Goal: Information Seeking & Learning: Check status

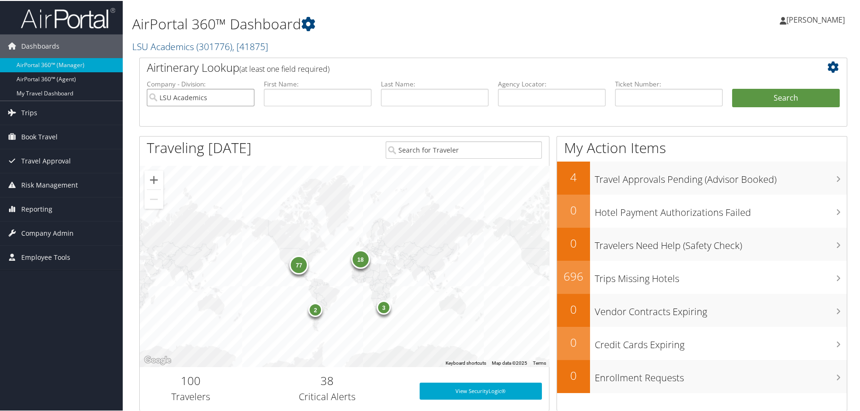
click at [246, 96] on input "LSU Academics" at bounding box center [201, 96] width 108 height 17
click at [227, 93] on input "search" at bounding box center [201, 96] width 108 height 17
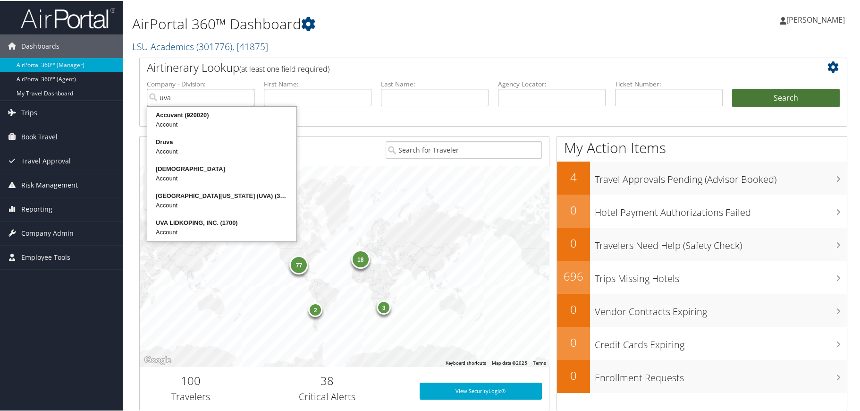
type input "uva"
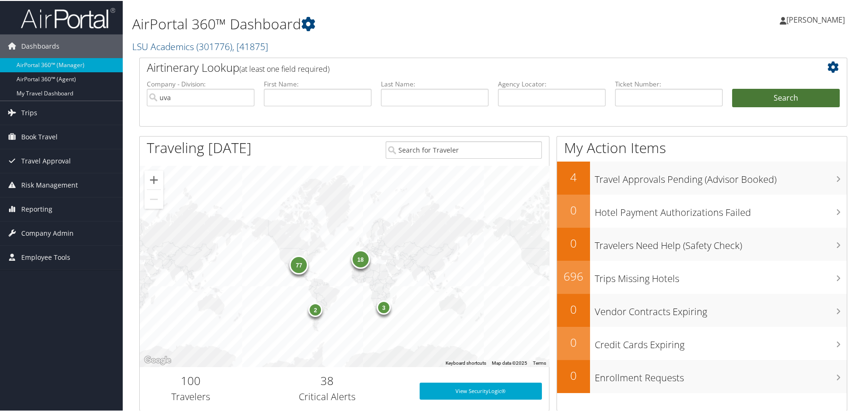
click at [777, 96] on button "Search" at bounding box center [786, 97] width 108 height 19
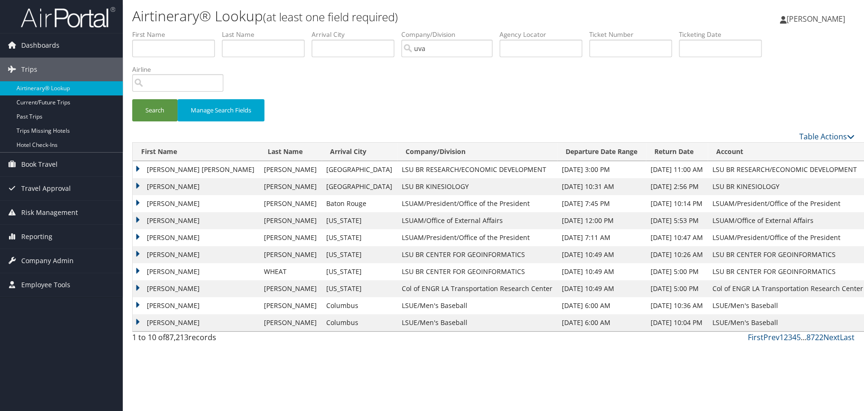
click at [493, 399] on div "Airtinerary® Lookup (at least one field required) [PERSON_NAME] [PERSON_NAME] M…" at bounding box center [493, 205] width 741 height 411
click at [45, 261] on span "Company Admin" at bounding box center [47, 261] width 52 height 24
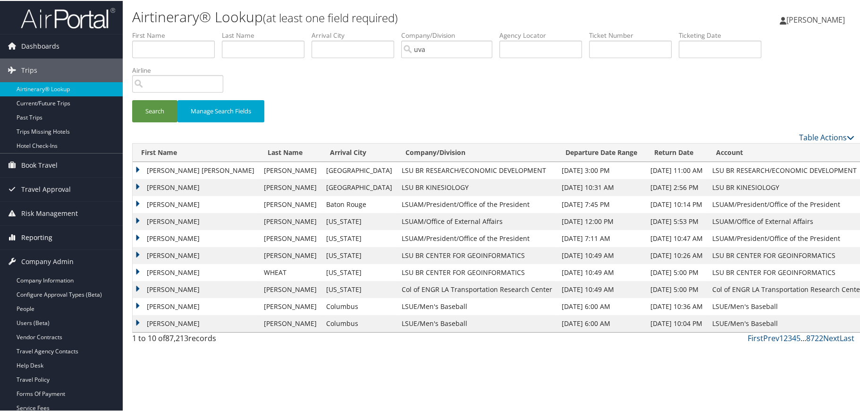
click at [45, 232] on span "Reporting" at bounding box center [36, 237] width 31 height 24
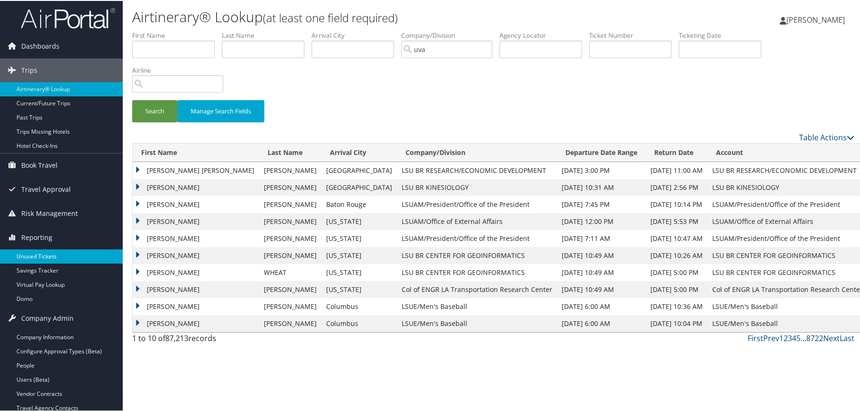
click at [47, 256] on link "Unused Tickets" at bounding box center [61, 255] width 123 height 14
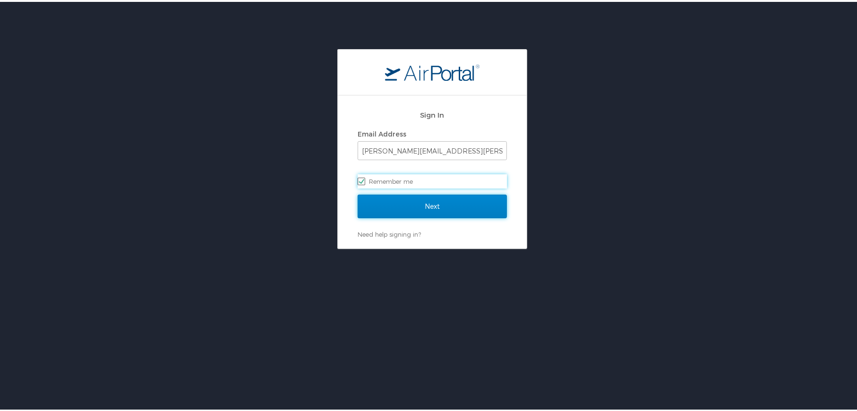
click at [449, 207] on input "Next" at bounding box center [431, 205] width 149 height 24
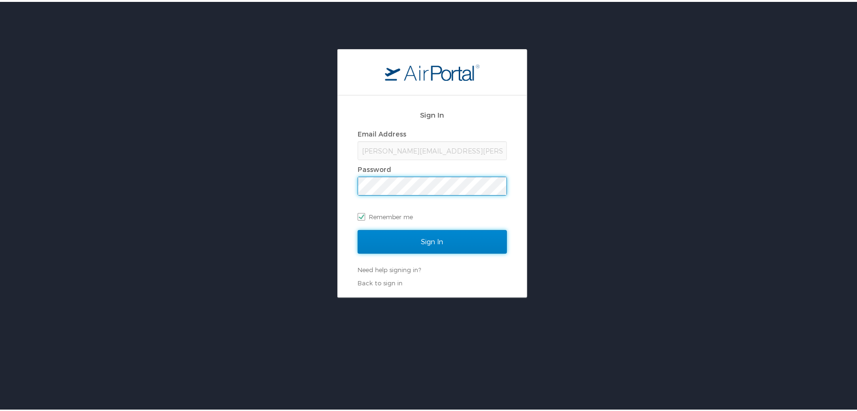
click at [416, 246] on input "Sign In" at bounding box center [431, 240] width 149 height 24
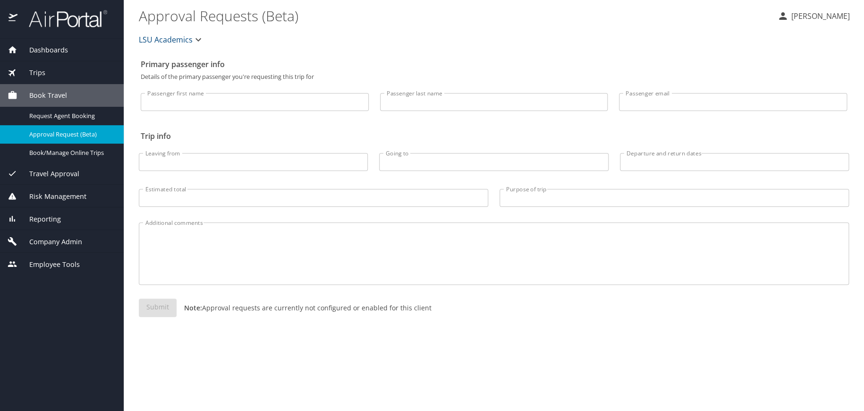
click at [198, 34] on icon "button" at bounding box center [198, 39] width 11 height 11
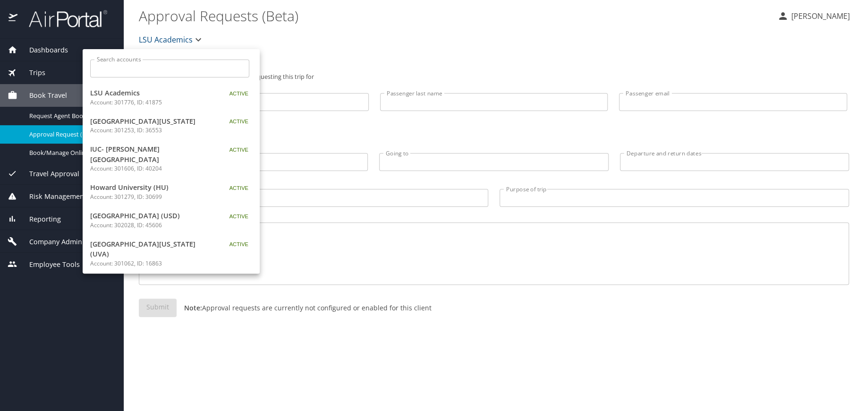
click at [179, 75] on input "Search accounts" at bounding box center [172, 68] width 153 height 18
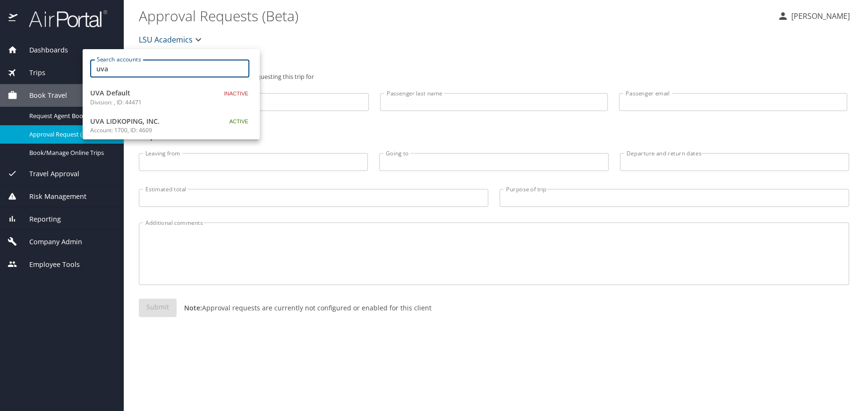
type input "uva"
click at [43, 217] on div at bounding box center [432, 205] width 864 height 411
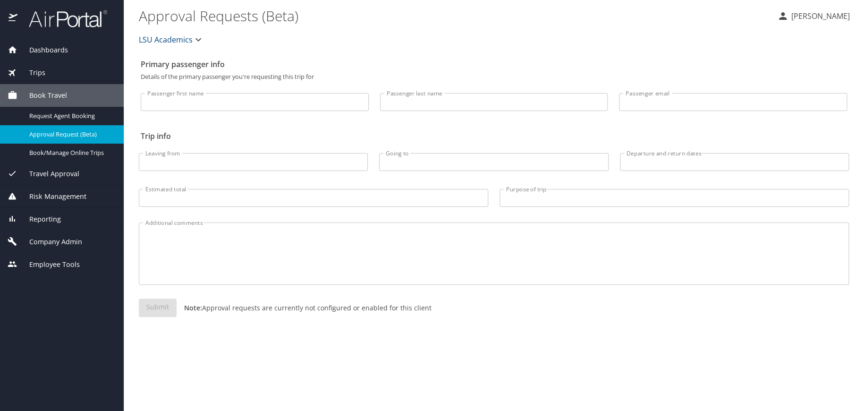
click at [43, 217] on span "Reporting" at bounding box center [38, 219] width 43 height 10
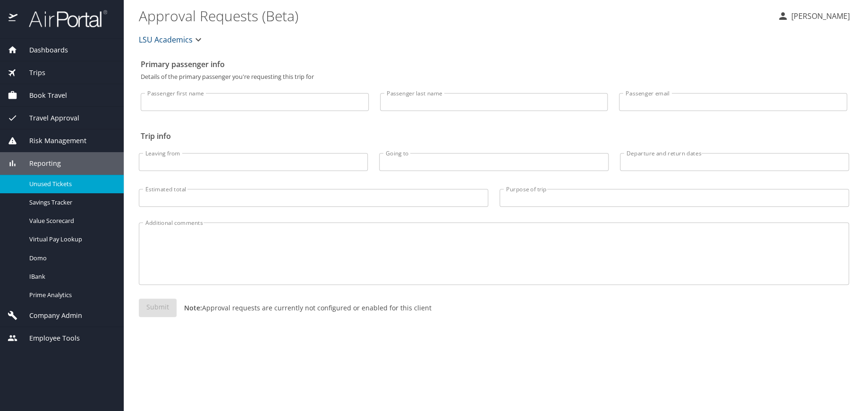
click at [53, 180] on span "Unused Tickets" at bounding box center [70, 183] width 83 height 9
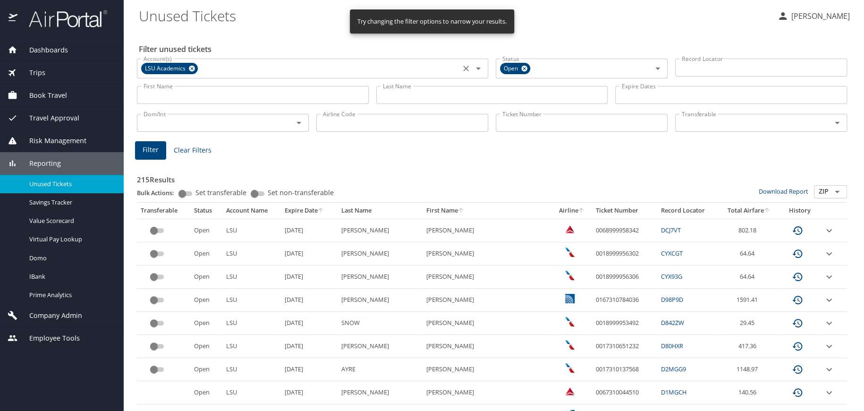
click at [193, 65] on icon at bounding box center [191, 68] width 7 height 10
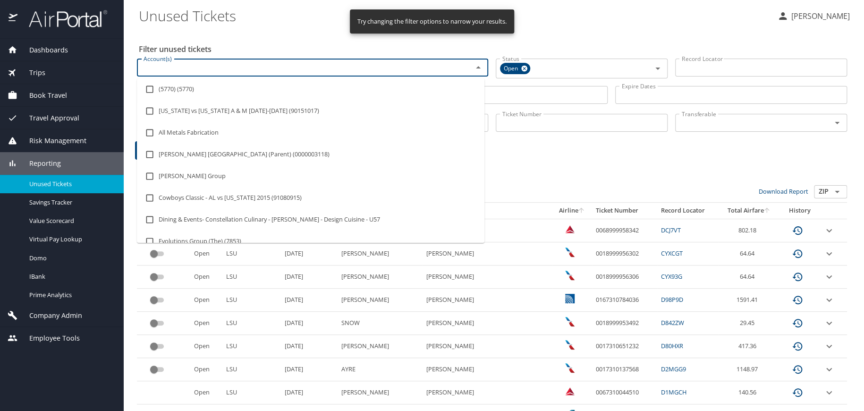
click at [193, 65] on input "Account(s)" at bounding box center [299, 67] width 318 height 12
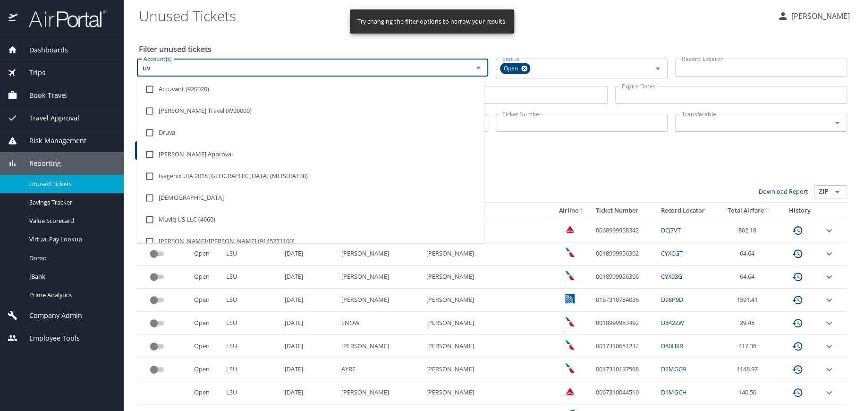
type input "uva"
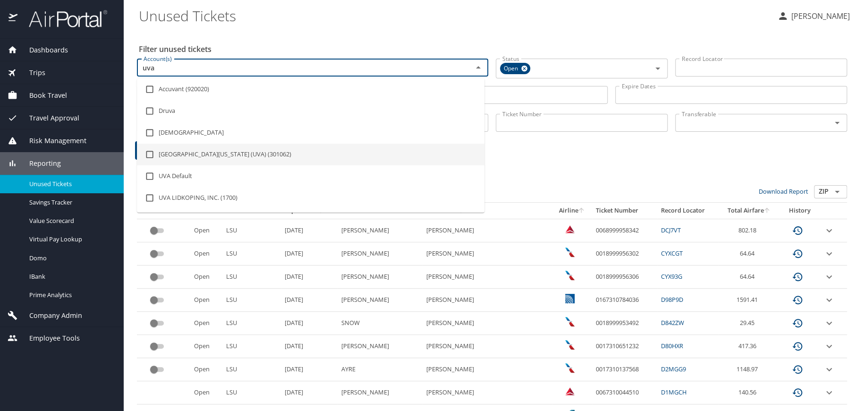
click at [192, 154] on li "University of Virginia (UVA) (301062)" at bounding box center [311, 155] width 348 height 22
checkbox input "true"
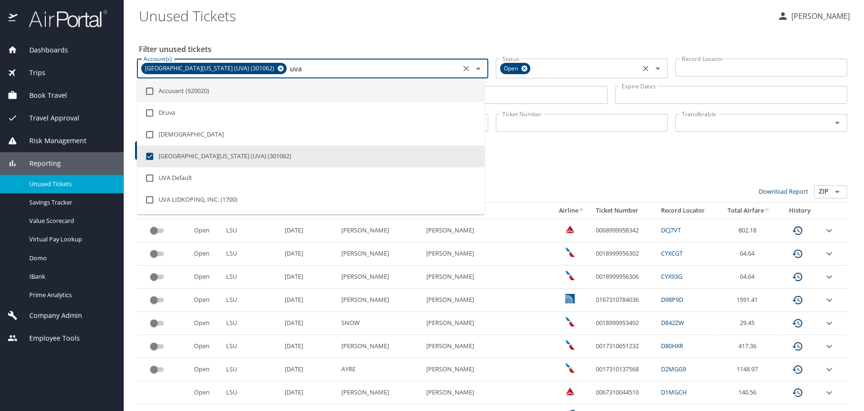
click at [503, 70] on span "Open" at bounding box center [512, 69] width 24 height 10
type input "uva"
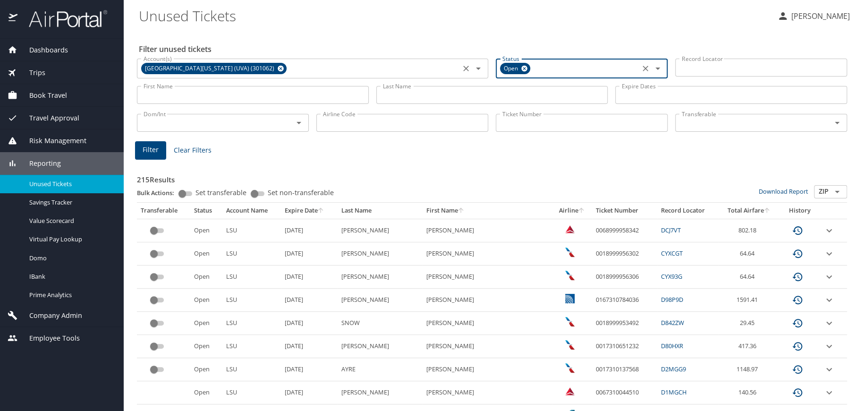
click at [156, 151] on span "Filter" at bounding box center [151, 150] width 16 height 12
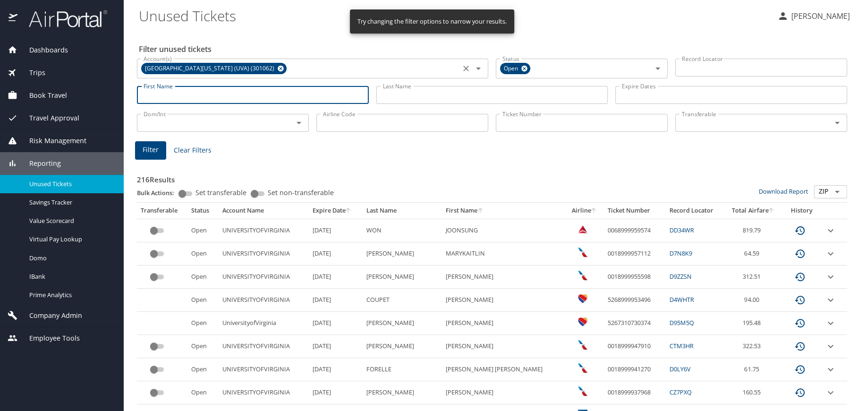
click at [187, 95] on input "First Name" at bounding box center [253, 95] width 232 height 18
type input "james"
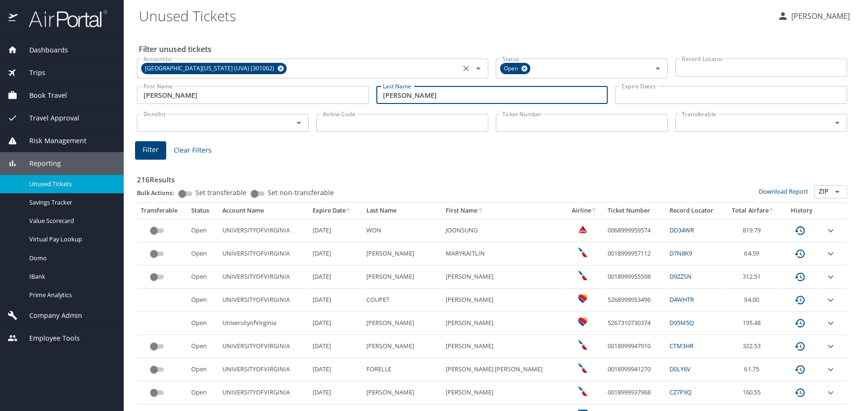
type input "ryan"
click at [149, 150] on span "Filter" at bounding box center [151, 150] width 16 height 12
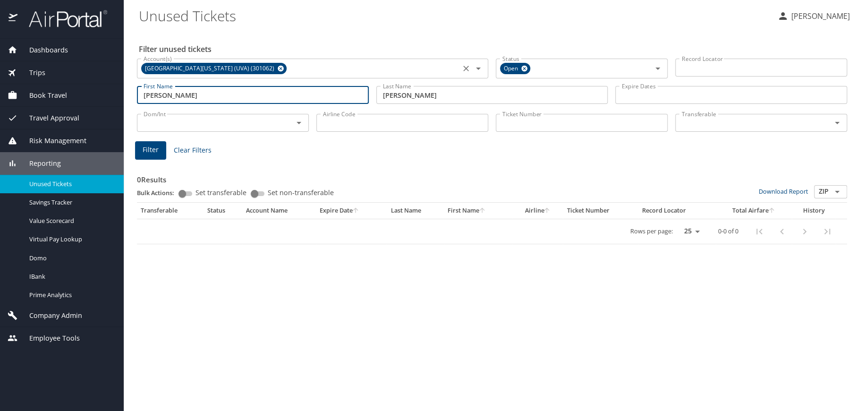
drag, startPoint x: 181, startPoint y: 98, endPoint x: 127, endPoint y: 94, distance: 54.9
click at [127, 94] on main "Unused Tickets Kelley Kokes Filter unused tickets Account(s) University of Virg…" at bounding box center [494, 205] width 740 height 411
click at [148, 153] on span "Filter" at bounding box center [151, 150] width 16 height 12
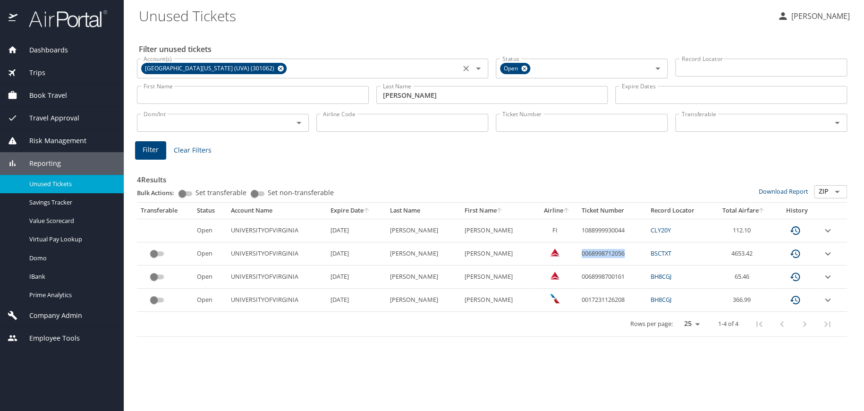
drag, startPoint x: 561, startPoint y: 252, endPoint x: 612, endPoint y: 255, distance: 52.0
click at [612, 255] on td "0068998712056" at bounding box center [612, 253] width 68 height 23
copy td "0068998712056"
click at [156, 370] on div "Filter unused tickets Account(s) University of Virginia (UVA) (301062) Account(…" at bounding box center [494, 220] width 710 height 381
drag, startPoint x: 559, startPoint y: 251, endPoint x: 615, endPoint y: 254, distance: 56.2
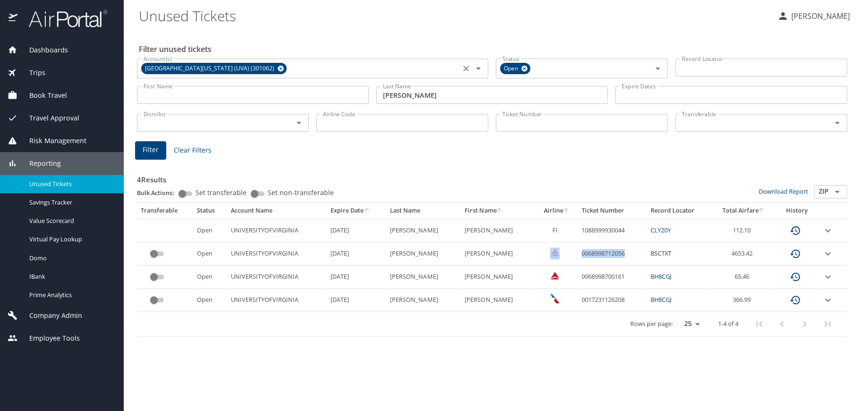
click at [615, 254] on tr "Open UNIVERSITYOFVIRGINIA 3/24/2026 RYAN JAMES E 0068998712056 BSCTXT 4653.42" at bounding box center [492, 253] width 710 height 23
copy tr "0068998712056"
click at [798, 251] on icon "custom pagination table" at bounding box center [795, 253] width 11 height 11
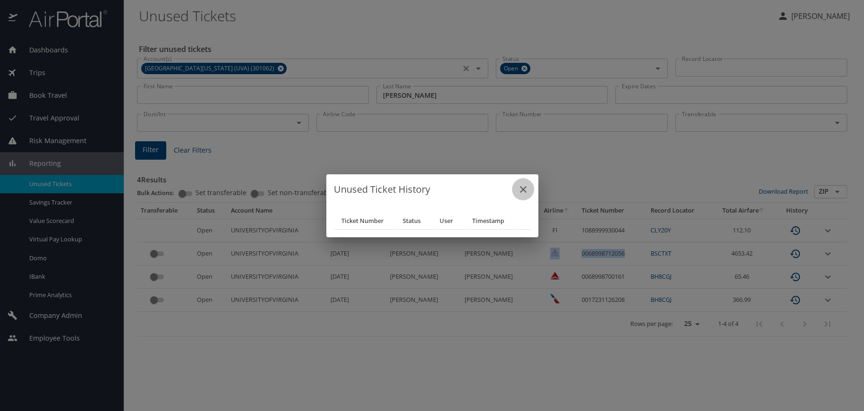
click at [518, 190] on icon "close" at bounding box center [523, 189] width 11 height 11
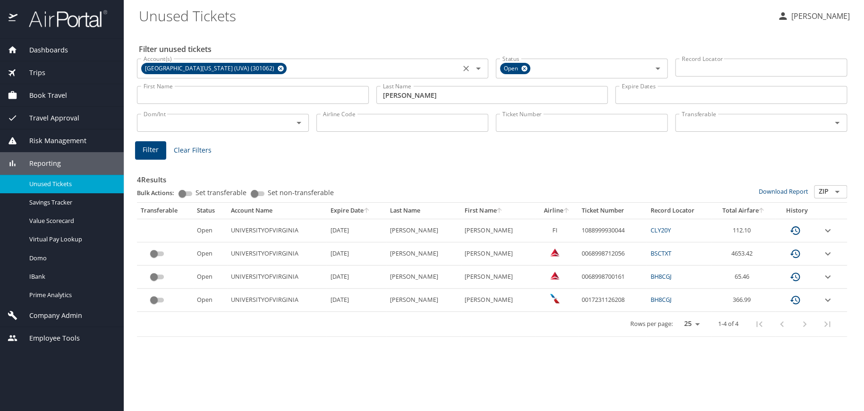
click at [712, 250] on td "4653.42" at bounding box center [744, 253] width 64 height 23
drag, startPoint x: 563, startPoint y: 254, endPoint x: 614, endPoint y: 254, distance: 51.0
click at [614, 254] on td "0068998712056" at bounding box center [612, 253] width 68 height 23
copy td "0068998712056"
click at [42, 76] on span "Trips" at bounding box center [31, 73] width 28 height 10
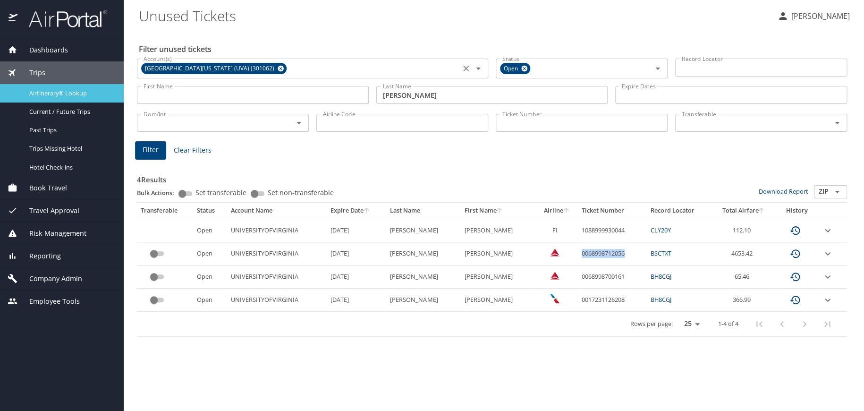
click at [44, 92] on span "Airtinerary® Lookup" at bounding box center [70, 93] width 83 height 9
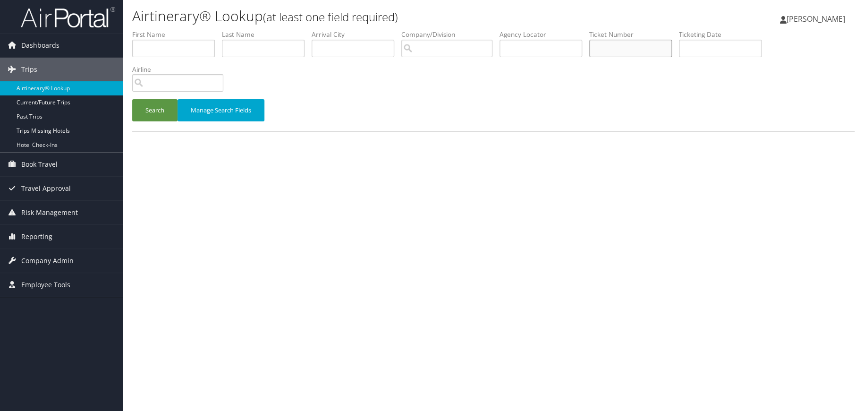
click at [610, 47] on input "text" at bounding box center [630, 48] width 83 height 17
paste input "0068998712056"
type input "0068998712056"
click at [157, 114] on button "Search" at bounding box center [154, 110] width 45 height 22
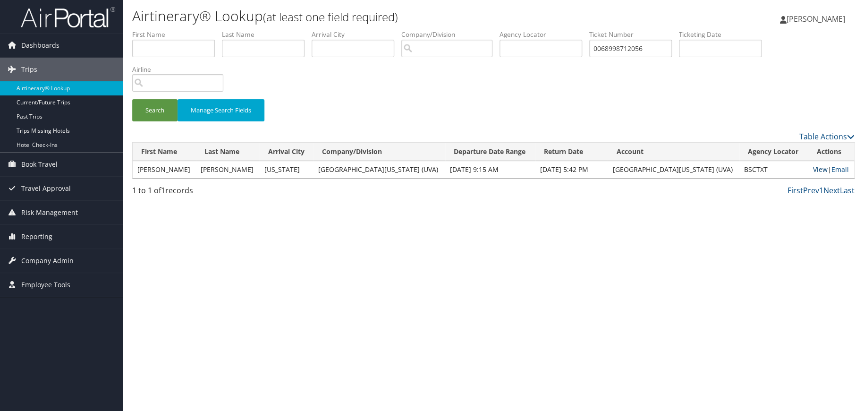
click at [813, 171] on link "View" at bounding box center [820, 169] width 15 height 9
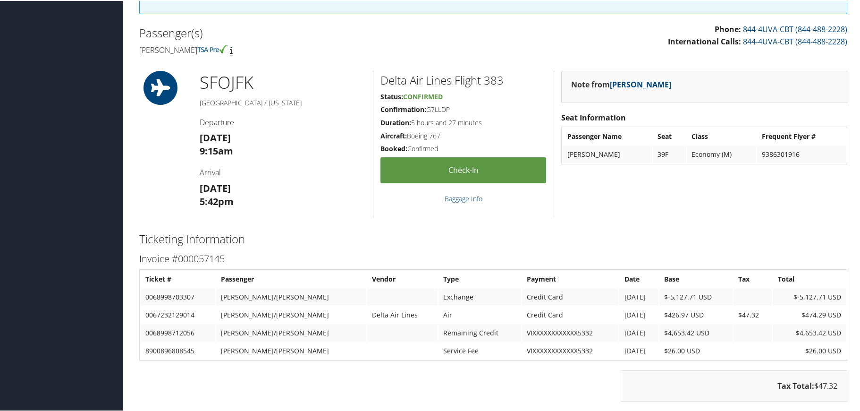
scroll to position [331, 0]
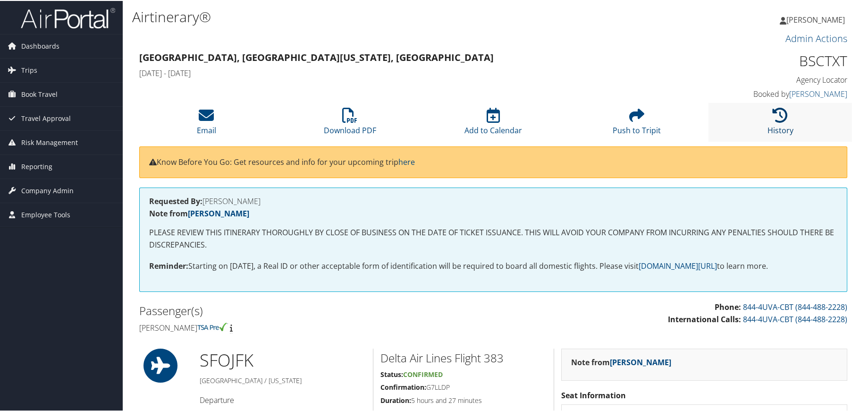
click at [781, 110] on icon at bounding box center [780, 114] width 15 height 15
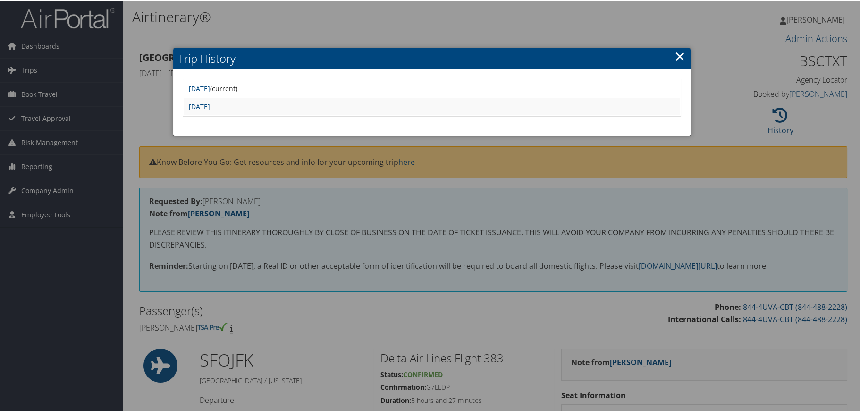
click at [678, 55] on link "×" at bounding box center [680, 55] width 11 height 19
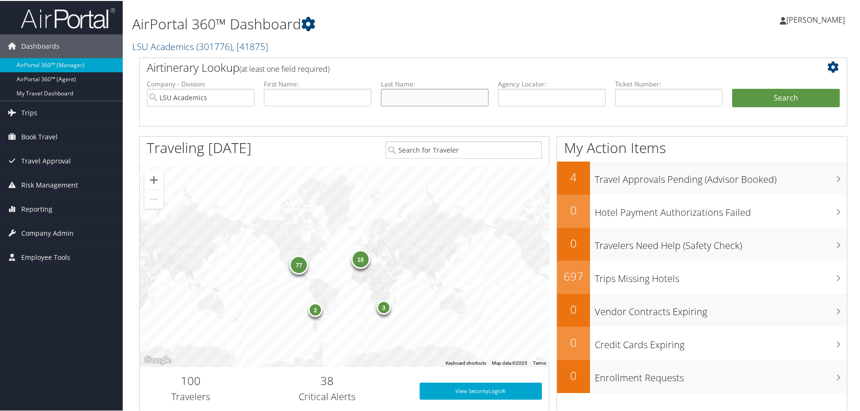
click at [412, 95] on input "text" at bounding box center [435, 96] width 108 height 17
type input "[PERSON_NAME]"
click at [777, 92] on button "Search" at bounding box center [786, 97] width 108 height 19
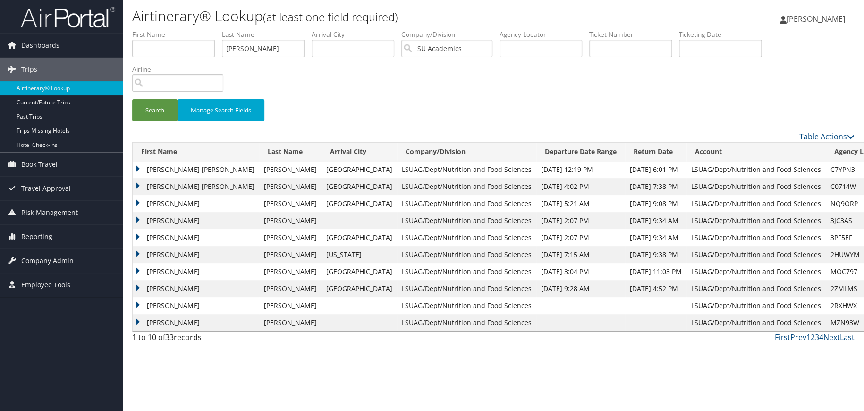
click at [138, 185] on td "[PERSON_NAME] [PERSON_NAME]" at bounding box center [196, 186] width 127 height 17
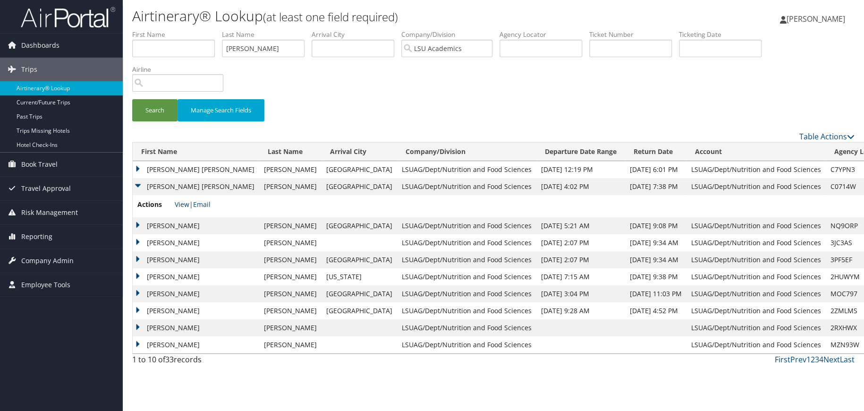
click at [182, 204] on link "View" at bounding box center [182, 204] width 15 height 9
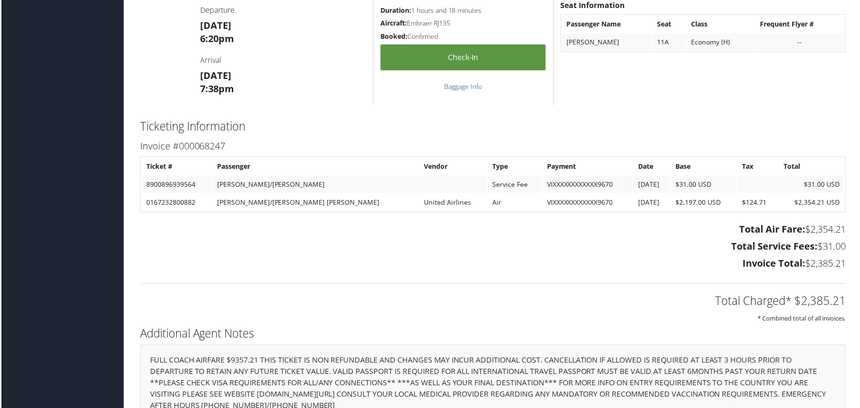
scroll to position [1275, 0]
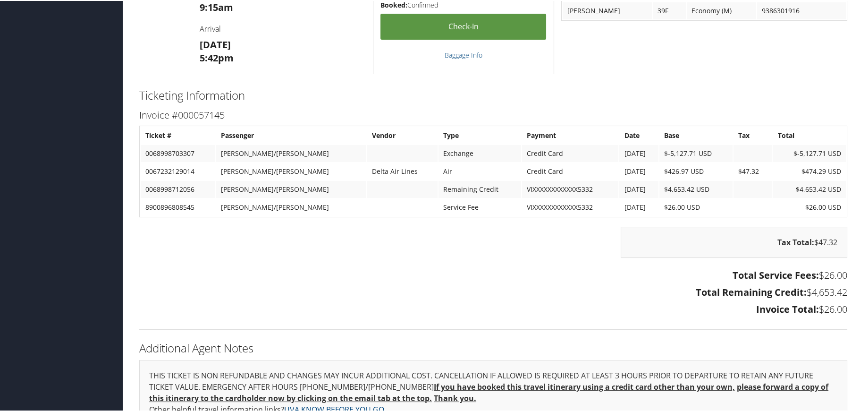
scroll to position [472, 0]
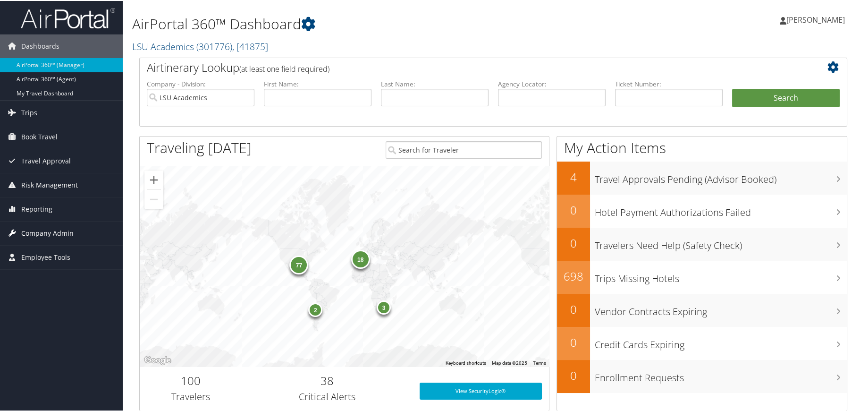
click at [36, 230] on span "Company Admin" at bounding box center [47, 233] width 52 height 24
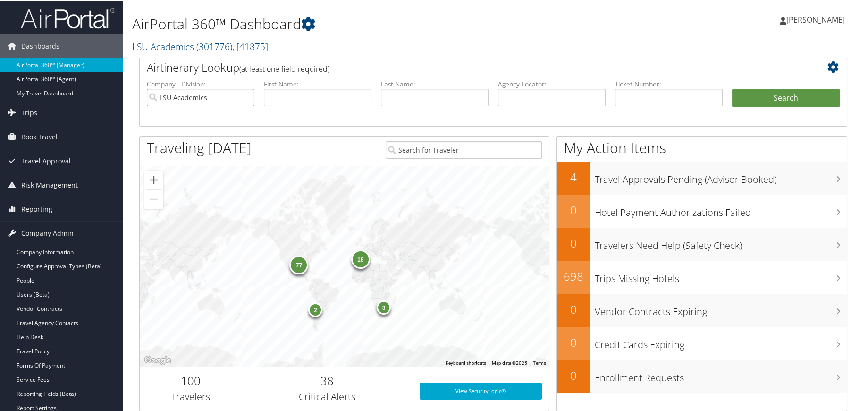
click at [244, 95] on input "LSU Academics" at bounding box center [201, 96] width 108 height 17
click at [244, 95] on input "search" at bounding box center [201, 96] width 108 height 17
click at [246, 114] on div "TBC - Boston University (BU) (301946)" at bounding box center [224, 114] width 150 height 9
type input "TBC - Boston University (BU)"
click at [769, 100] on button "Search" at bounding box center [786, 97] width 108 height 19
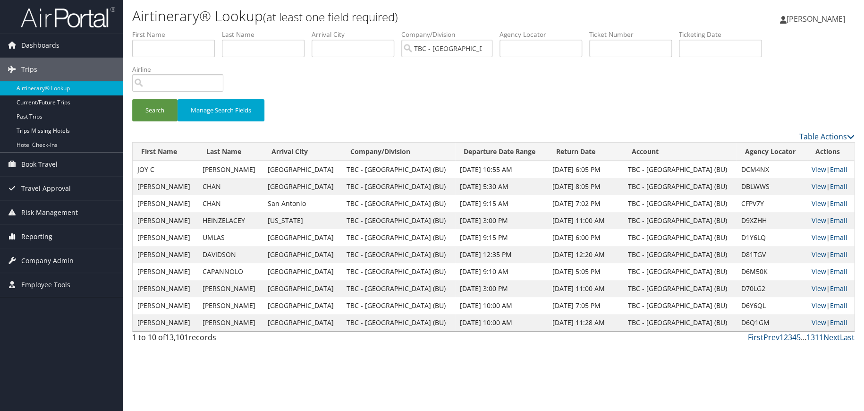
click at [38, 235] on span "Reporting" at bounding box center [36, 237] width 31 height 24
click at [39, 236] on span "Reporting" at bounding box center [36, 237] width 31 height 24
click at [44, 264] on span "Company Admin" at bounding box center [47, 261] width 52 height 24
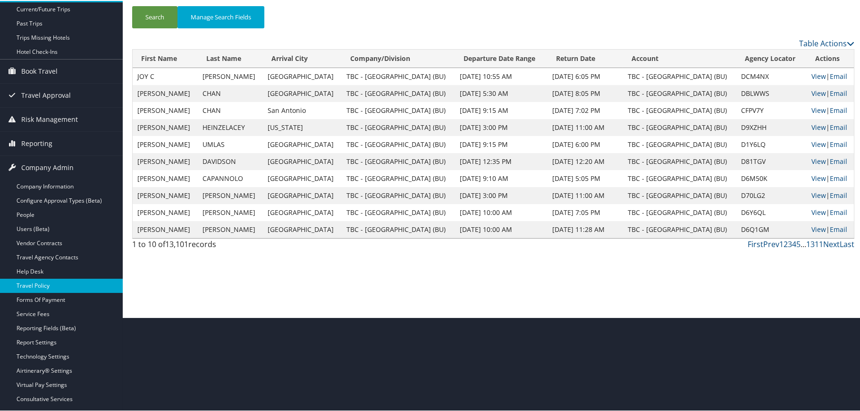
scroll to position [94, 0]
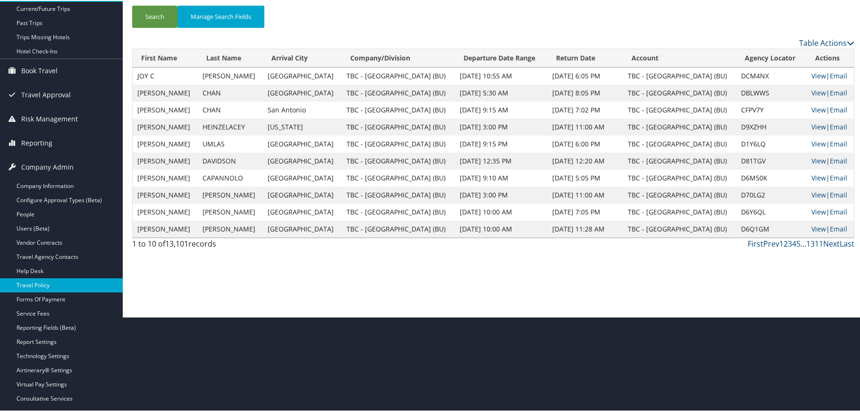
click at [45, 281] on link "Travel Policy" at bounding box center [61, 284] width 123 height 14
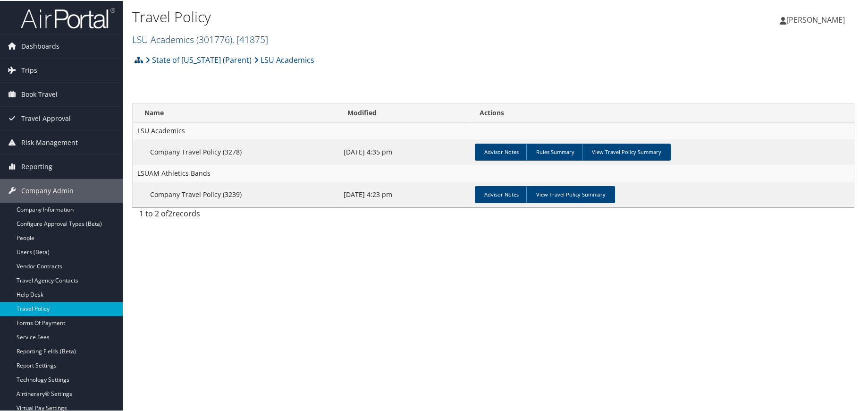
click at [224, 40] on span "( 301776 )" at bounding box center [214, 38] width 36 height 13
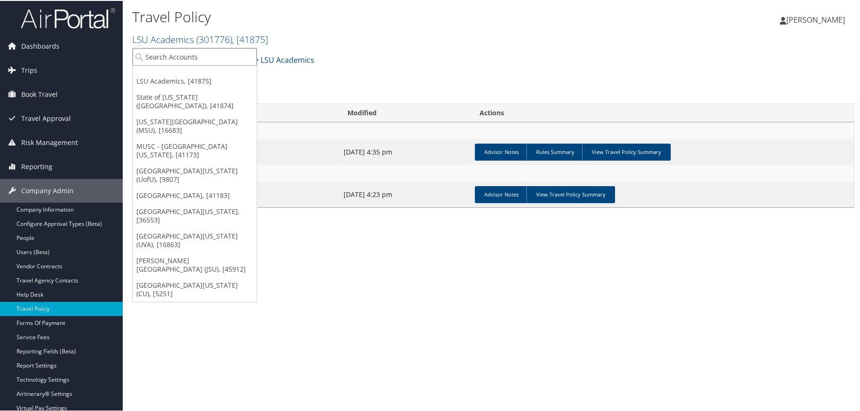
click at [217, 53] on input "search" at bounding box center [195, 55] width 124 height 17
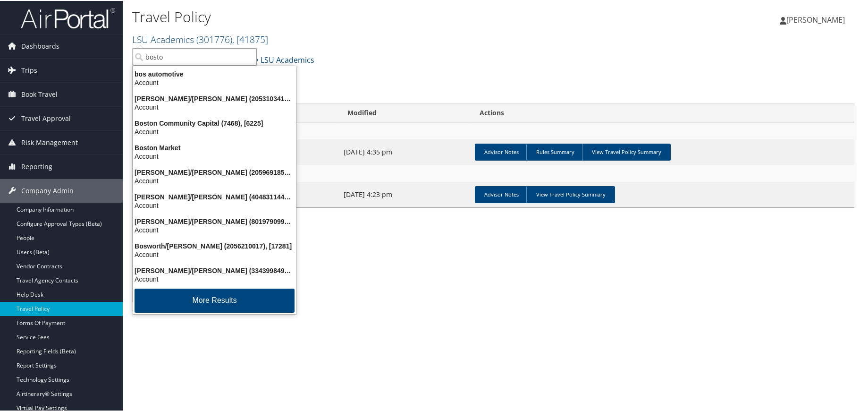
type input "boston"
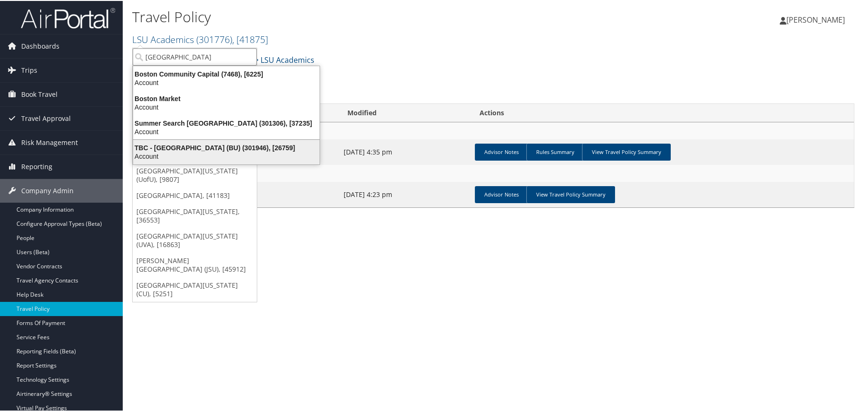
click at [178, 145] on div "TBC - Boston University (BU) (301946), [26759]" at bounding box center [226, 147] width 198 height 8
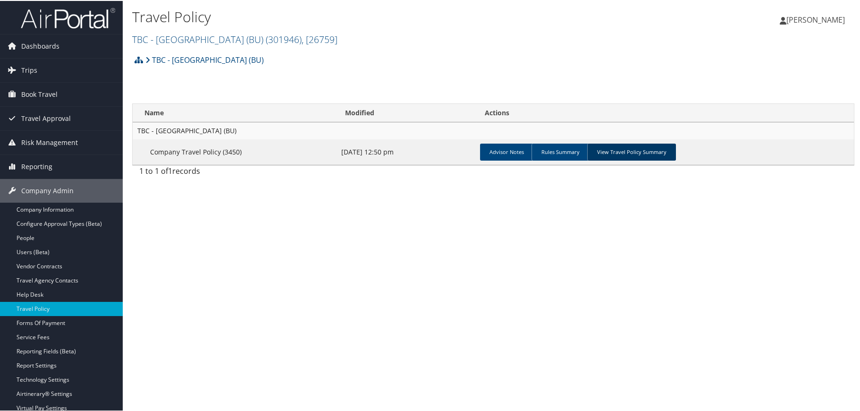
click at [608, 152] on link "View Travel Policy Summary" at bounding box center [631, 151] width 89 height 17
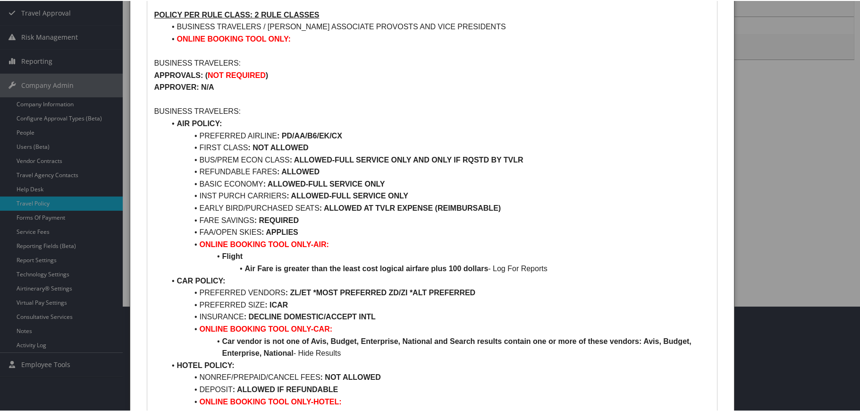
scroll to position [142, 0]
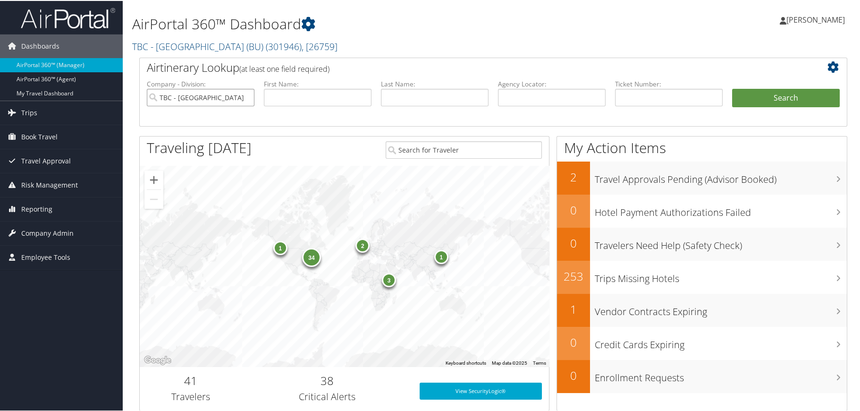
click at [246, 97] on input "TBC - [GEOGRAPHIC_DATA] (BU)" at bounding box center [201, 96] width 108 height 17
click at [511, 97] on input "text" at bounding box center [552, 96] width 108 height 17
click at [637, 94] on input "text" at bounding box center [669, 96] width 108 height 17
type input "0068998712056"
click at [769, 101] on button "Search" at bounding box center [786, 97] width 108 height 19
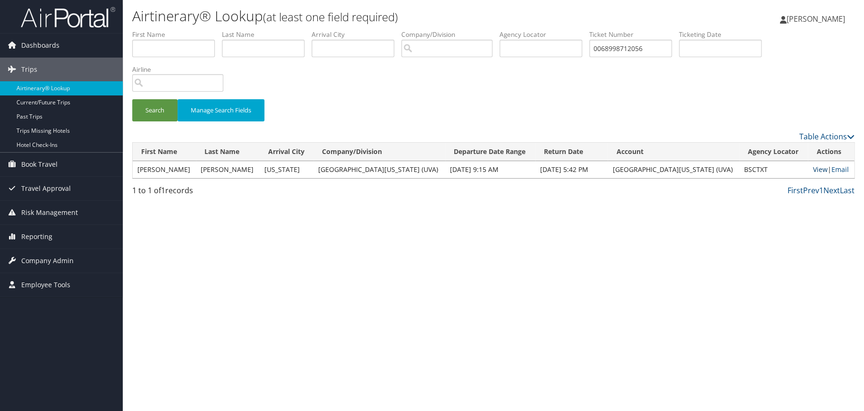
click at [814, 168] on link "View" at bounding box center [820, 169] width 15 height 9
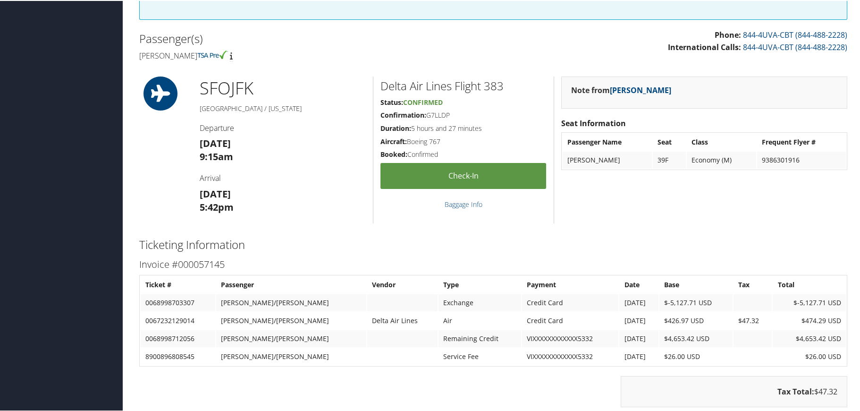
scroll to position [331, 0]
